Goal: Task Accomplishment & Management: Complete application form

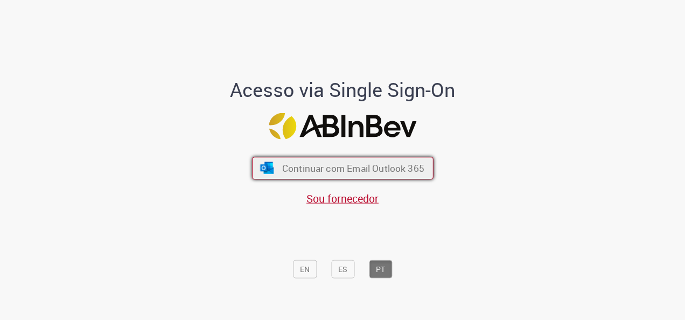
click at [335, 169] on span "Continuar com Email Outlook 365" at bounding box center [353, 168] width 142 height 12
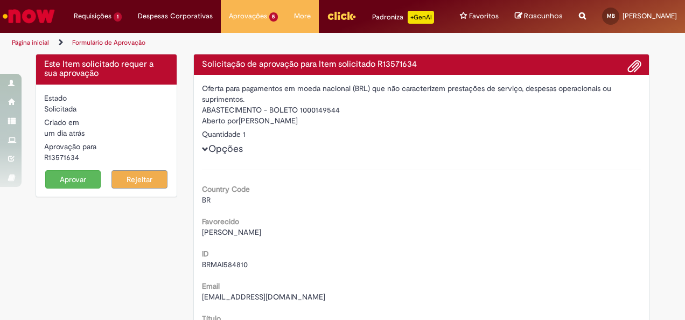
click at [67, 177] on button "Aprovar" at bounding box center [73, 179] width 56 height 18
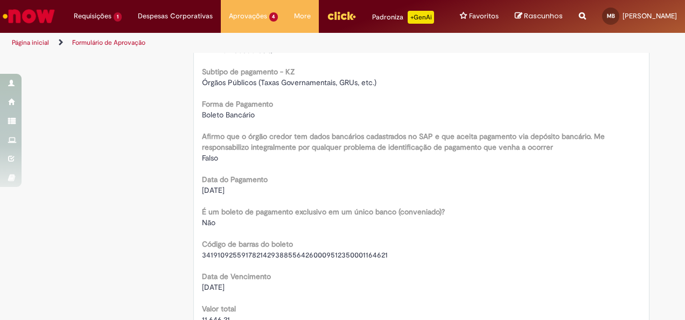
scroll to position [844, 0]
